Goal: Entertainment & Leisure: Consume media (video, audio)

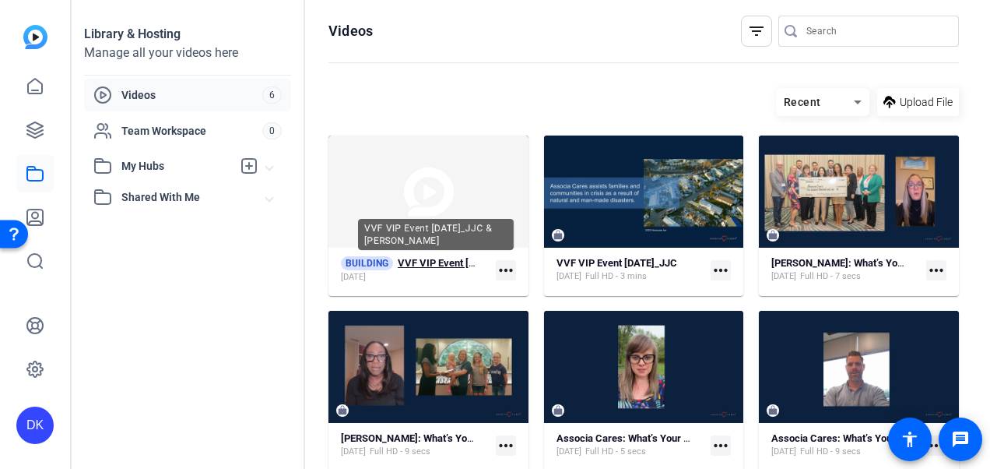
click at [450, 260] on strong "VVF VIP Event [DATE]_JJC & [PERSON_NAME]" at bounding box center [502, 263] width 209 height 12
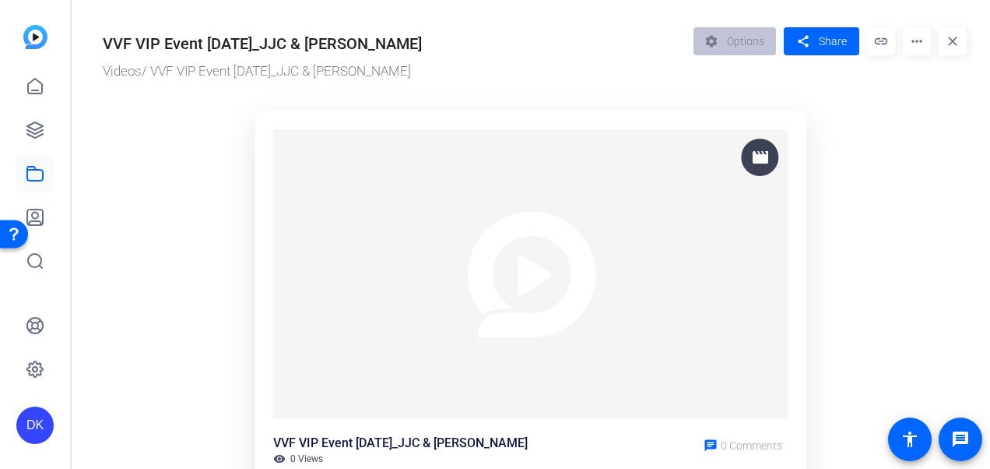
click at [914, 46] on mat-icon "more_horiz" at bounding box center [917, 41] width 28 height 28
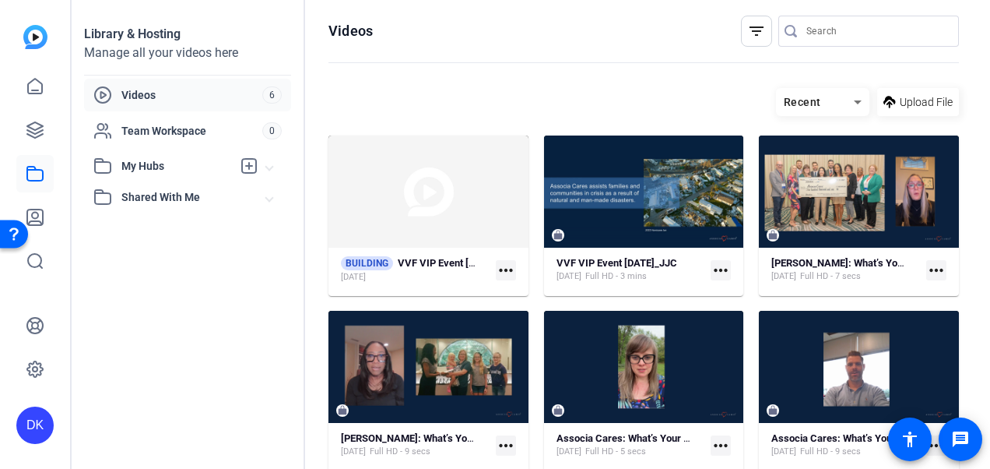
click at [715, 269] on mat-icon "more_horiz" at bounding box center [721, 270] width 20 height 20
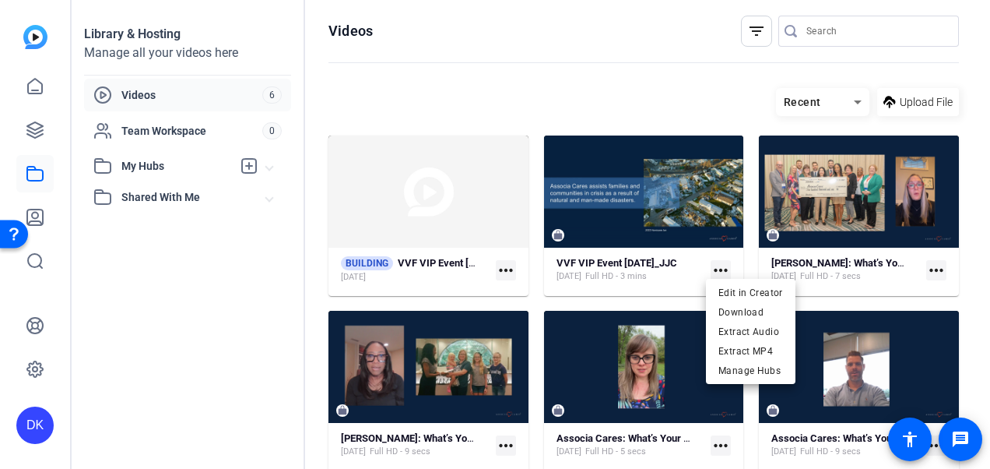
click at [606, 204] on div at bounding box center [495, 234] width 990 height 469
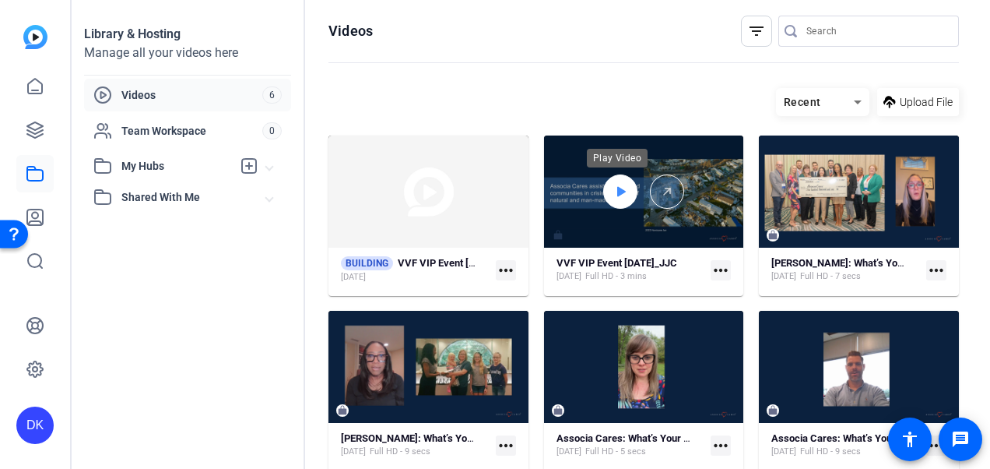
click at [621, 187] on icon at bounding box center [620, 191] width 12 height 19
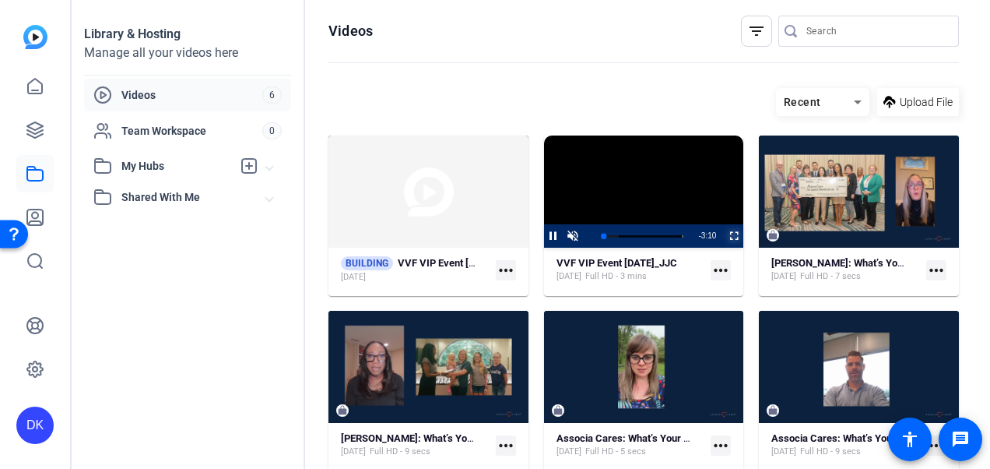
click at [724, 237] on span "Video Player" at bounding box center [724, 235] width 0 height 23
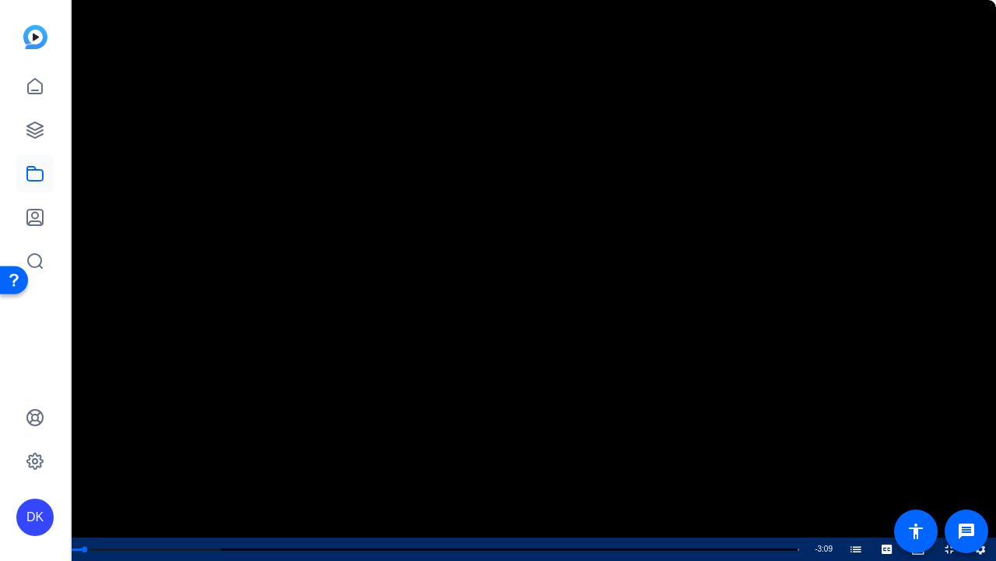
drag, startPoint x: 710, startPoint y: 44, endPoint x: 663, endPoint y: -199, distance: 247.3
click at [663, 0] on html "Accessibility Screen-Reader Guide, Feedback, and Issue Reporting | New window D…" at bounding box center [498, 280] width 996 height 561
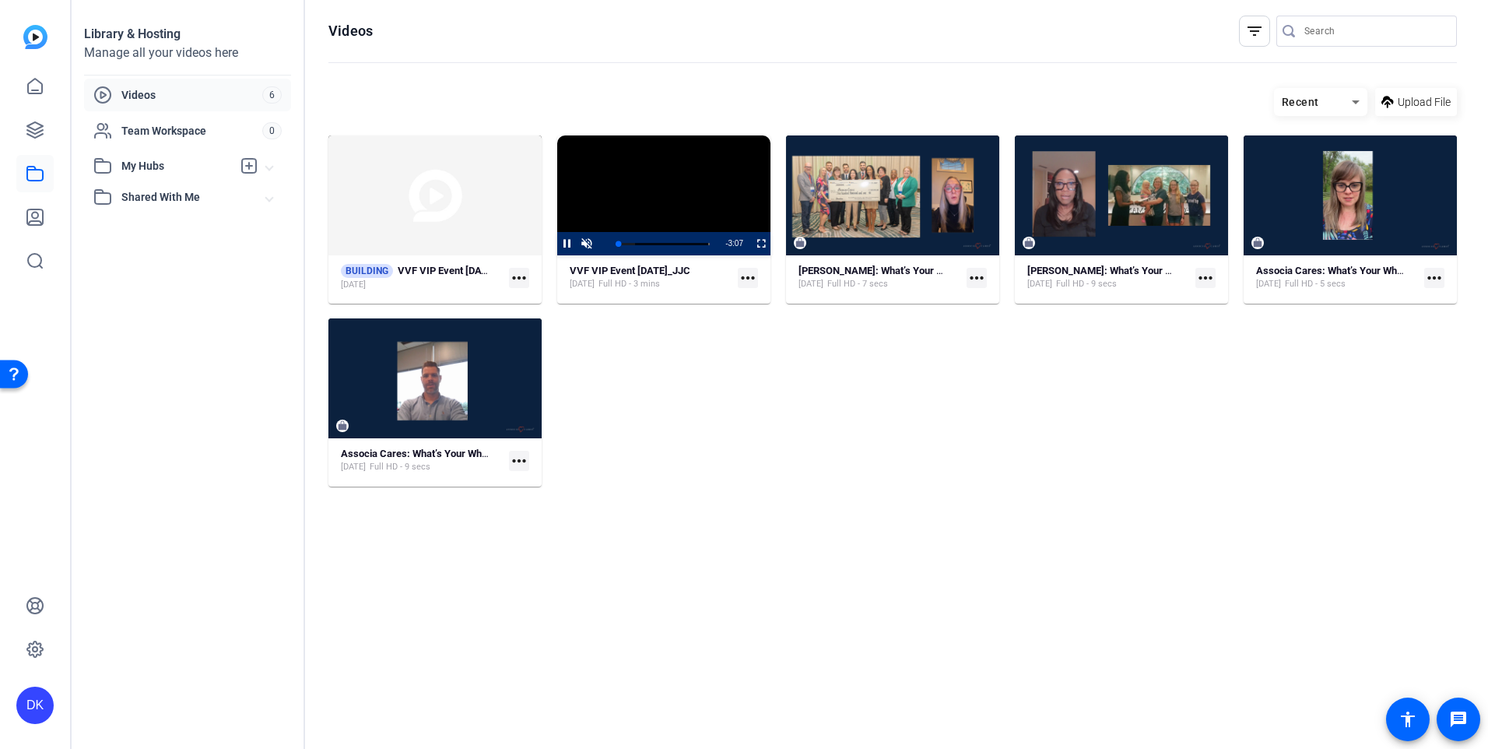
click at [659, 183] on video "Video Player" at bounding box center [663, 195] width 213 height 120
click at [582, 244] on span "Video Player" at bounding box center [586, 244] width 19 height 0
click at [557, 242] on span "Video Player" at bounding box center [557, 243] width 0 height 23
click at [751, 245] on span "Video Player" at bounding box center [751, 243] width 0 height 23
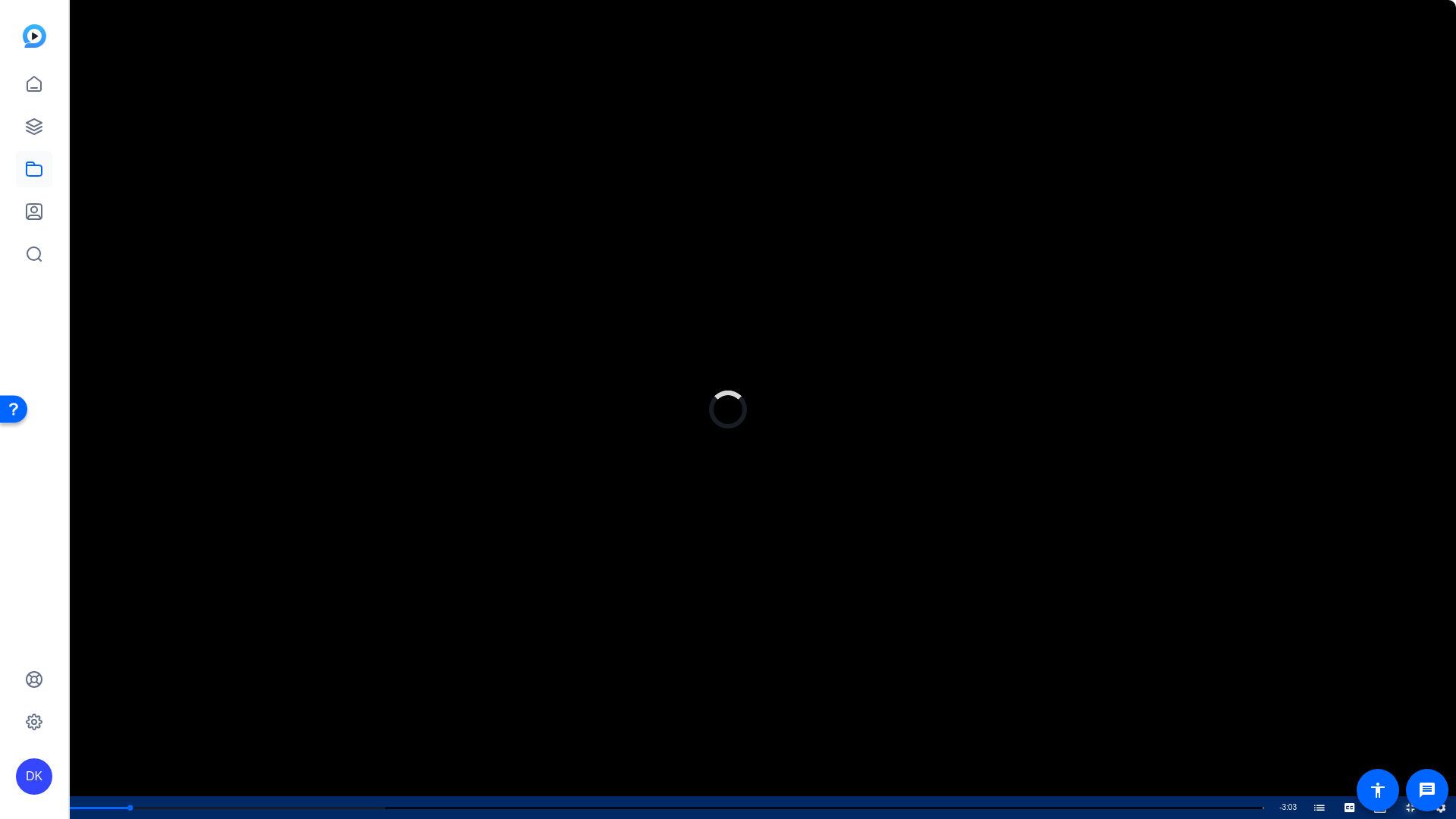
drag, startPoint x: 130, startPoint y: 804, endPoint x: 15, endPoint y: 797, distance: 115.2
click at [15, 456] on div "Play Mute 0% Current Time 0:09 / Duration 3:12 Loaded : 26.52% 0:00 0:09 The 20…" at bounding box center [728, 806] width 1456 height 22
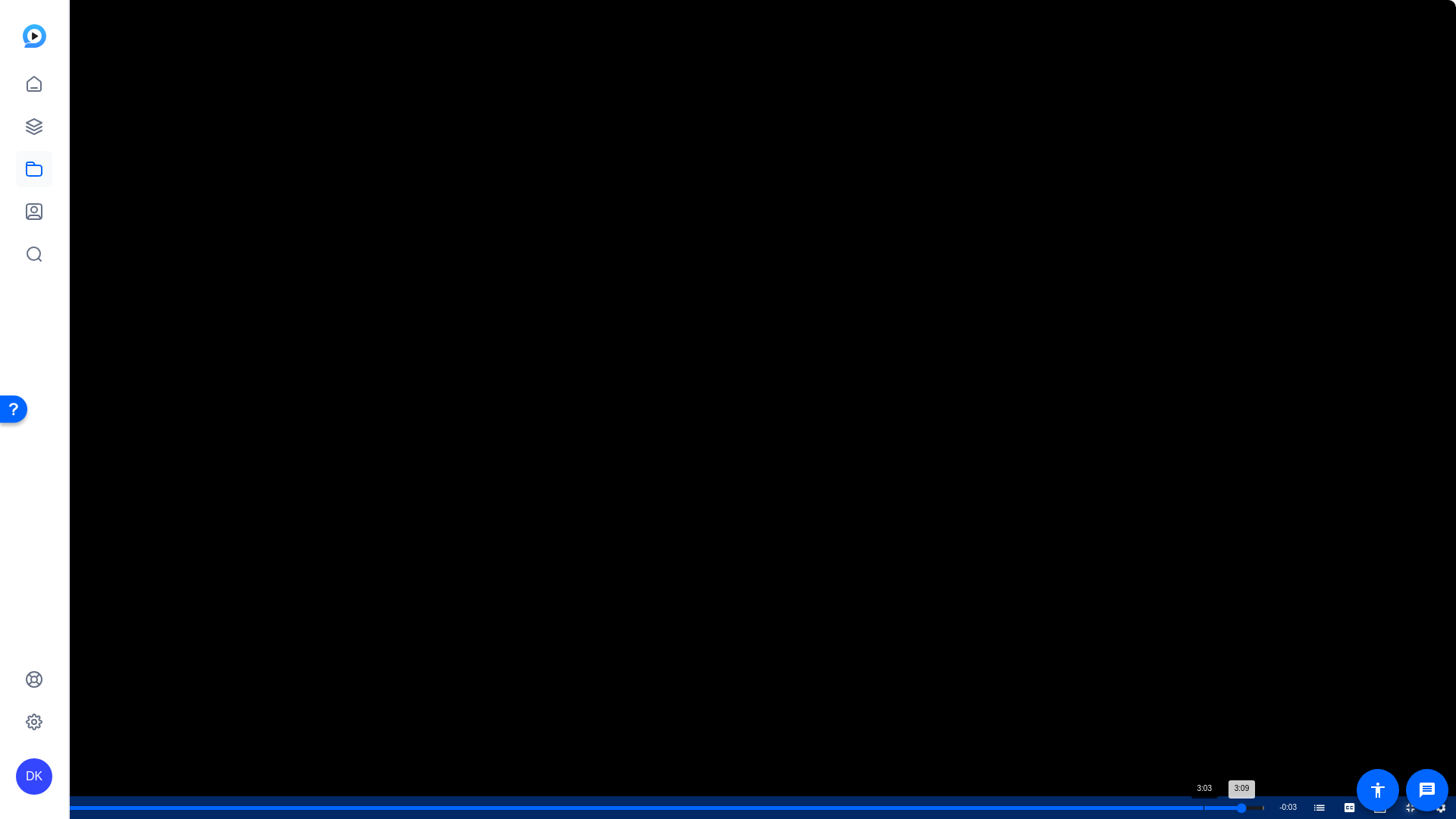
click at [963, 456] on div "Loaded : 100.00% 3:03 3:09 The 20th Anniversary Celebration (00:00)" at bounding box center [665, 806] width 1211 height 22
click at [963, 456] on div "Loaded : 100.00% 2:49 2:49 The 20th Anniversary Celebration (00:00)" at bounding box center [665, 806] width 1211 height 22
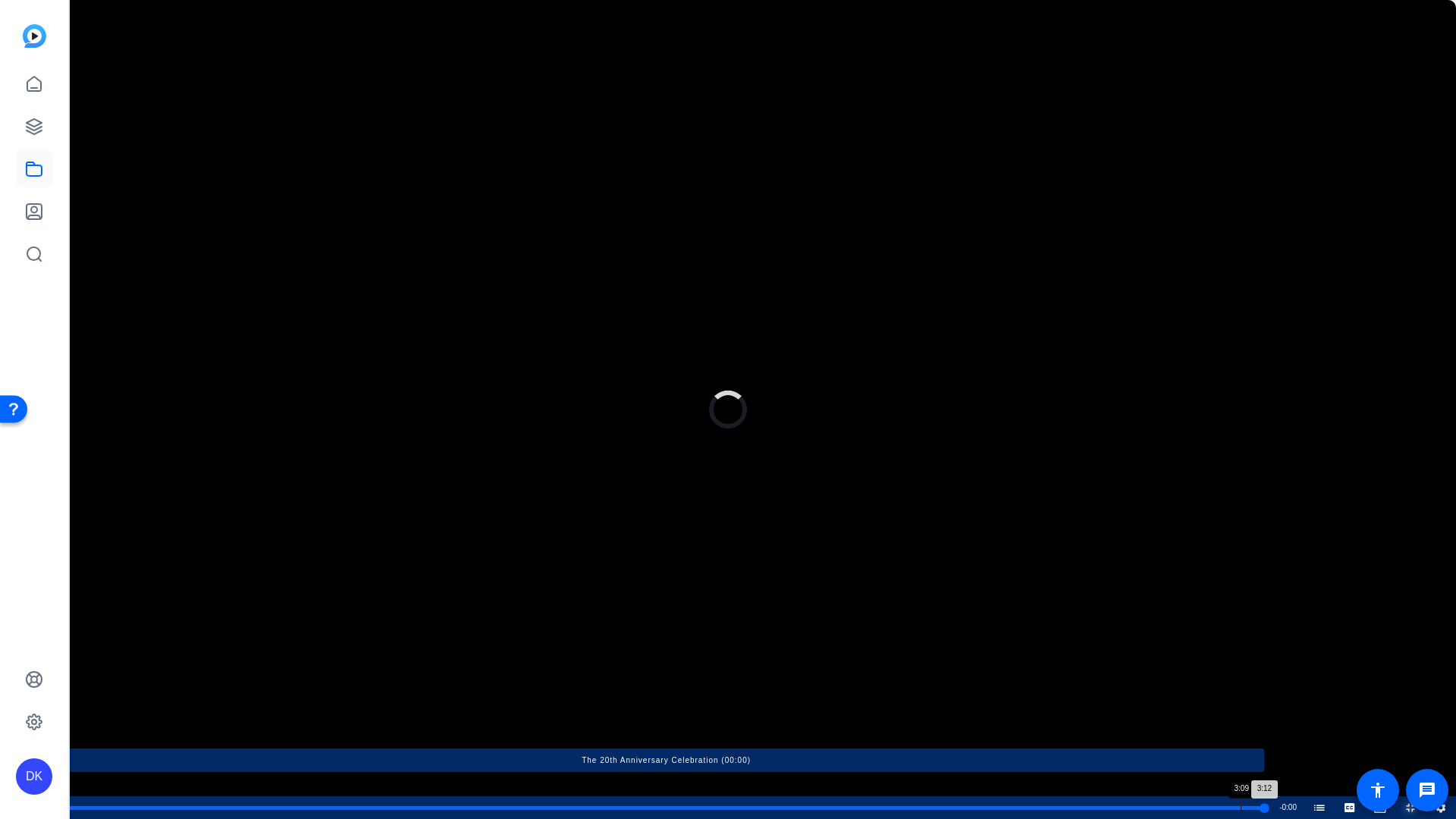
click at [963, 456] on div "Progress Bar" at bounding box center [666, 807] width 1196 height 8
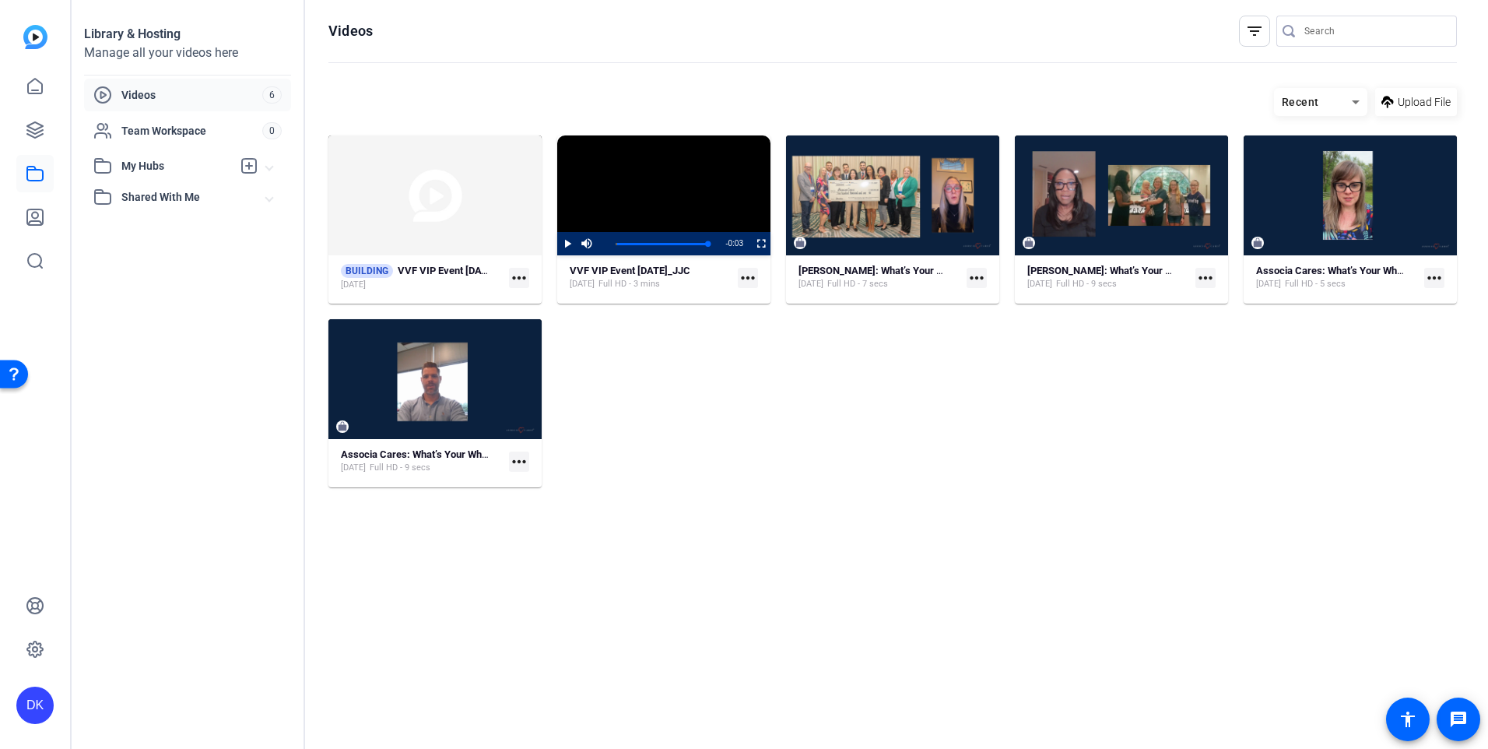
click at [754, 273] on mat-icon "more_horiz" at bounding box center [748, 278] width 20 height 20
click at [760, 305] on span "Edit in Creator" at bounding box center [782, 301] width 65 height 19
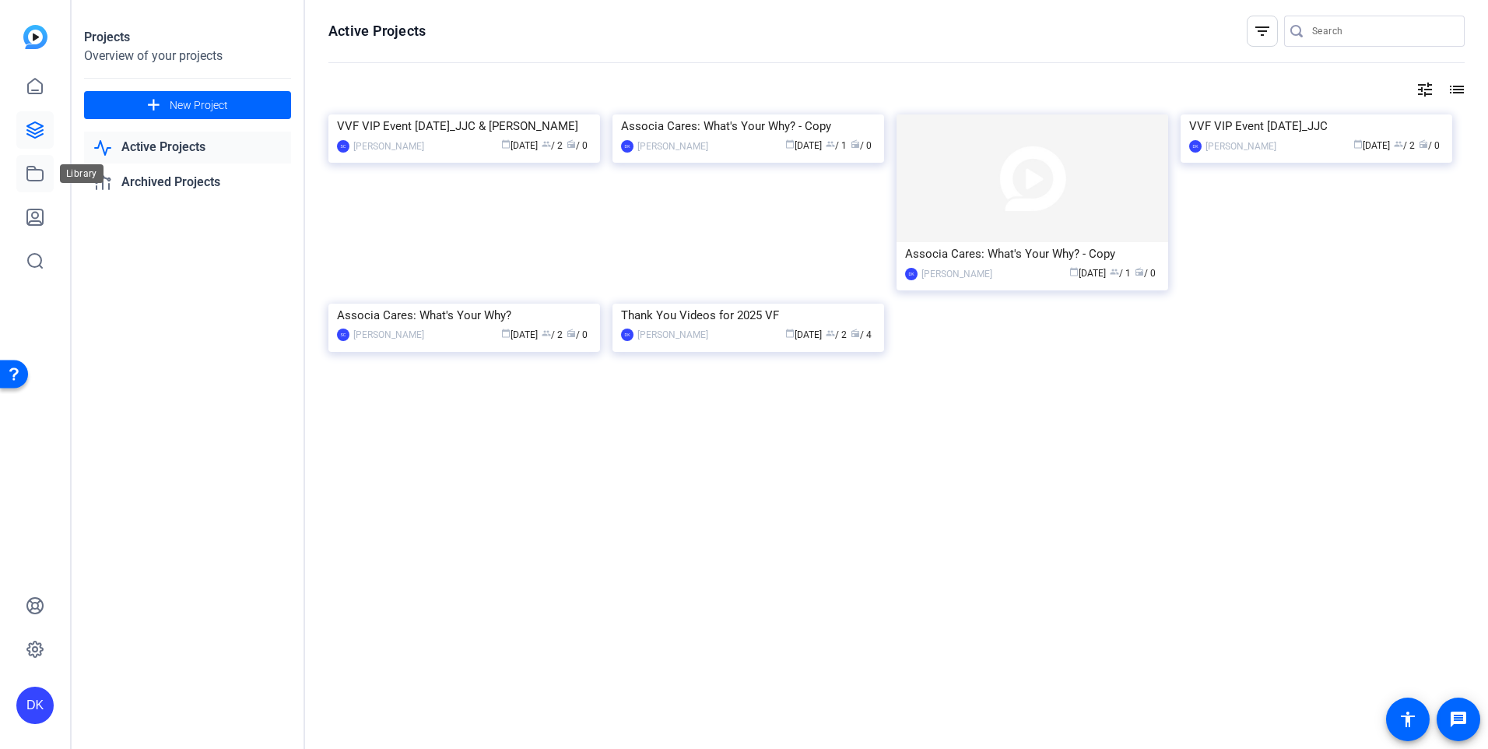
click at [33, 178] on icon at bounding box center [35, 173] width 19 height 19
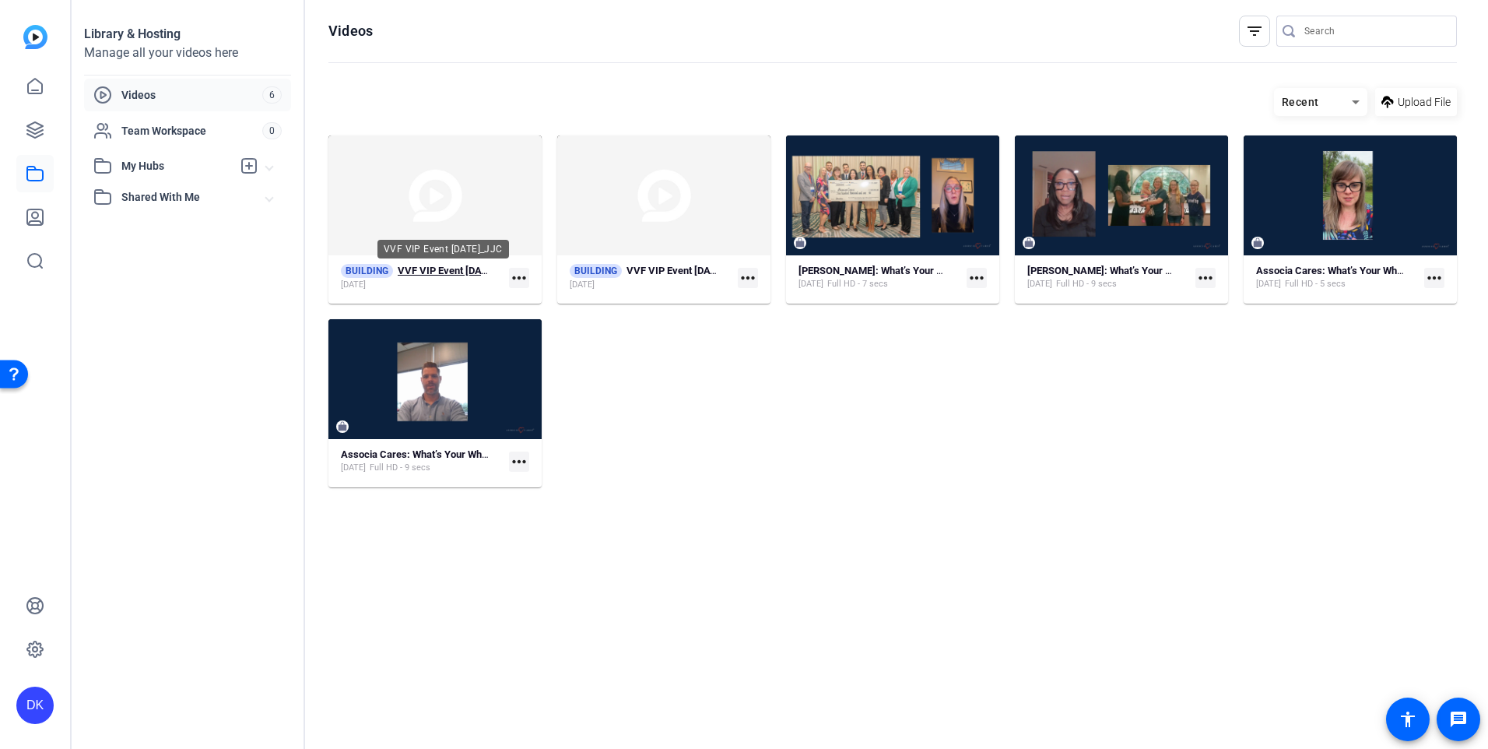
click at [459, 269] on strong "VVF VIP Event [DATE]_JJC" at bounding box center [458, 271] width 121 height 12
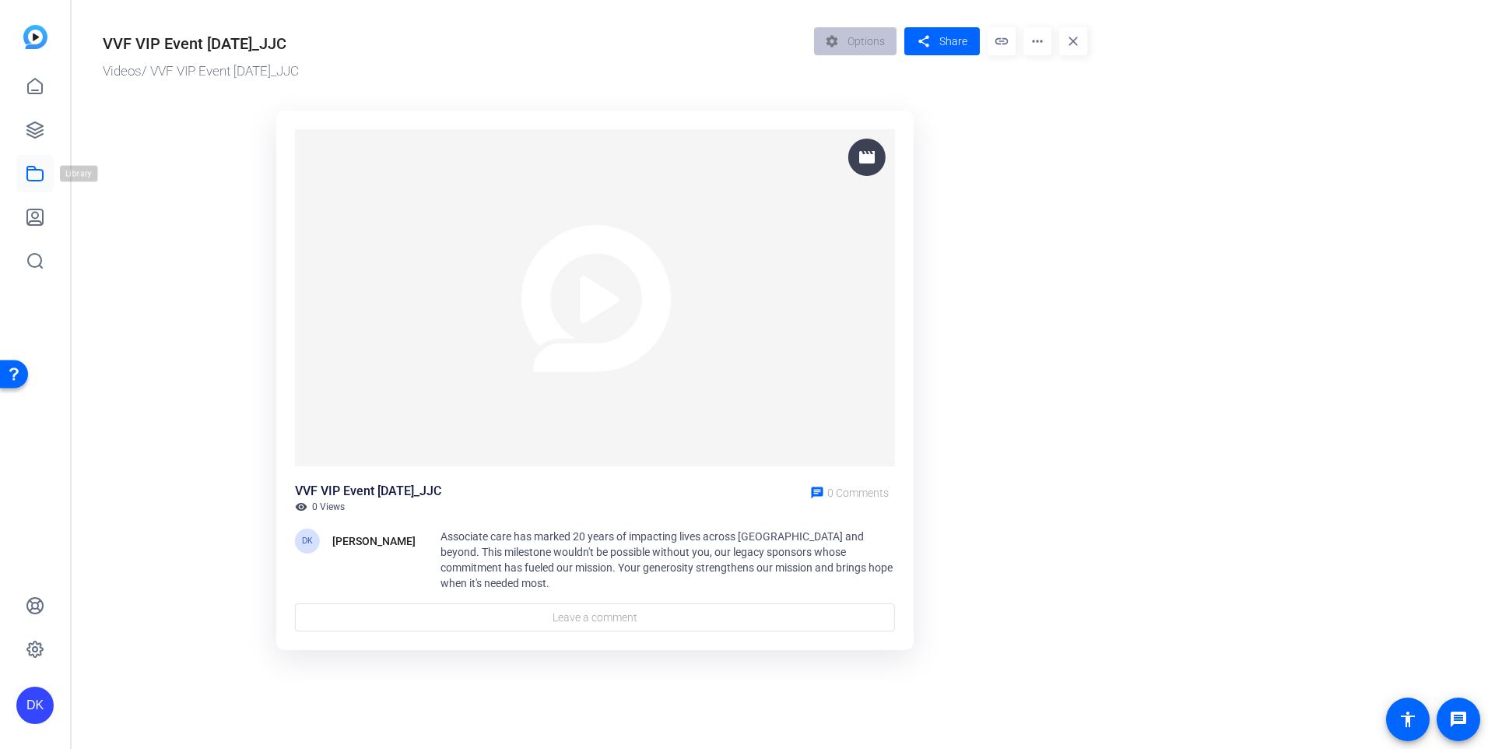
click at [42, 174] on icon at bounding box center [35, 174] width 16 height 14
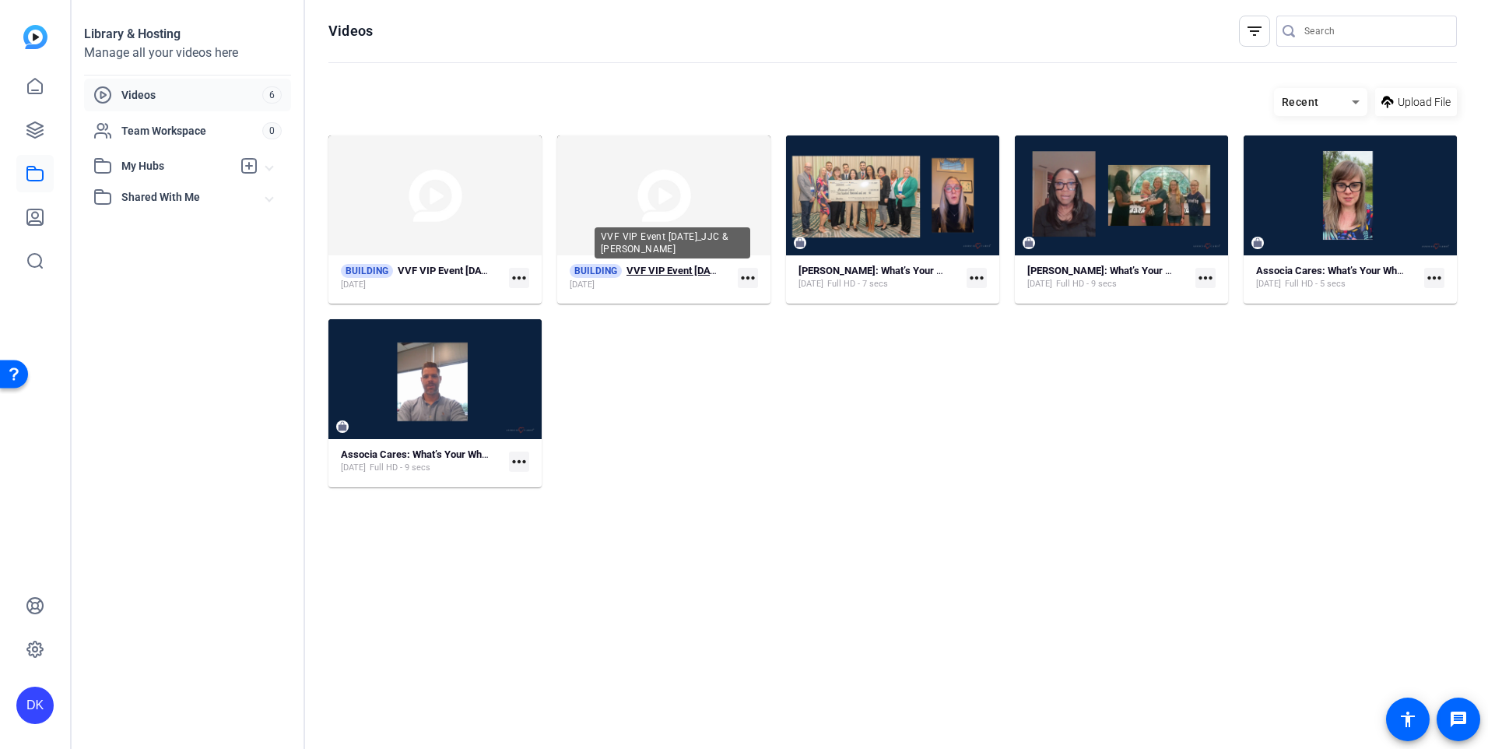
click at [687, 269] on strong "VVF VIP Event [DATE]_JJC & [PERSON_NAME]" at bounding box center [731, 271] width 209 height 12
